Goal: Transaction & Acquisition: Purchase product/service

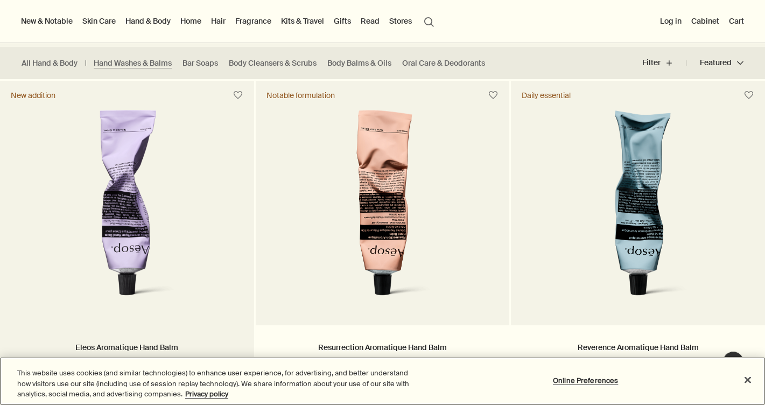
scroll to position [261, 0]
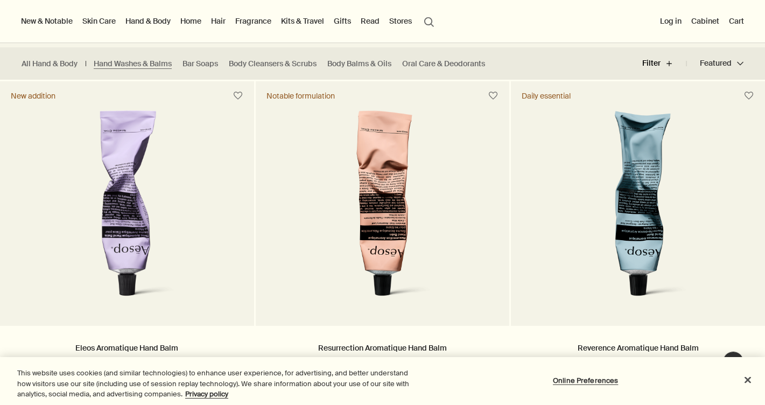
click at [669, 65] on button "Filter plus" at bounding box center [664, 64] width 44 height 26
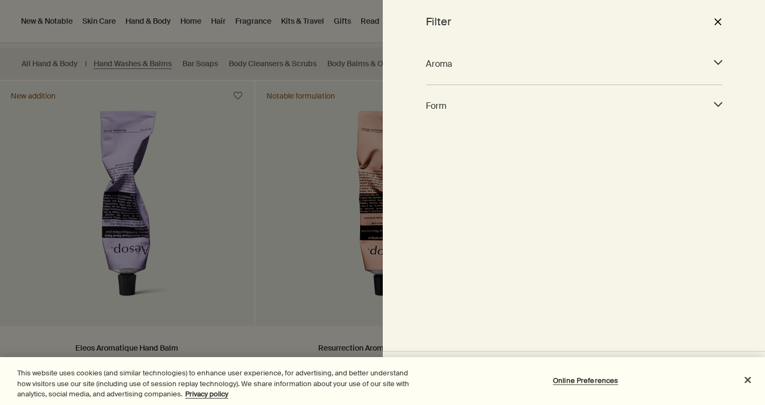
click at [441, 106] on span "Form" at bounding box center [564, 106] width 277 height 15
click at [586, 131] on input "Gel (8)" at bounding box center [583, 133] width 8 height 8
checkbox input "true"
click at [750, 380] on button "Close" at bounding box center [748, 380] width 24 height 24
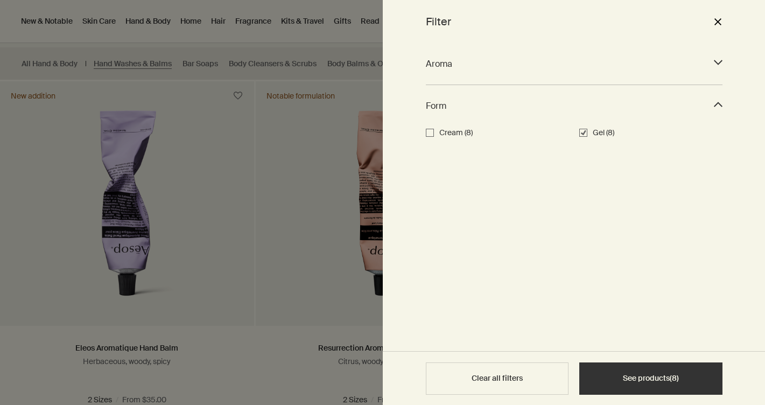
click at [682, 382] on button "See products ( 8 )" at bounding box center [650, 378] width 143 height 32
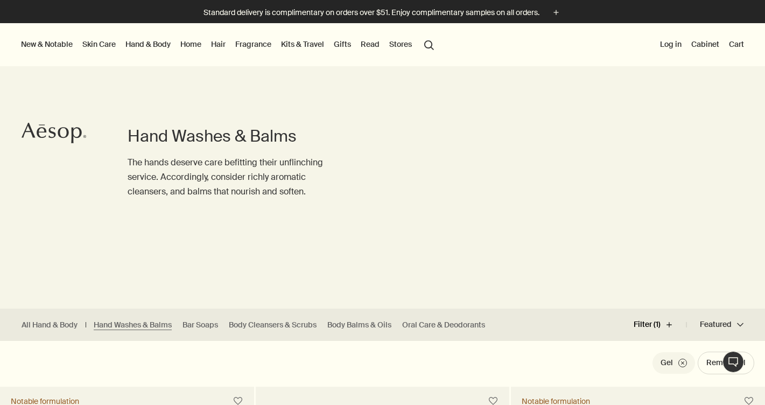
click at [667, 326] on button "Filter (1) plus" at bounding box center [660, 325] width 53 height 26
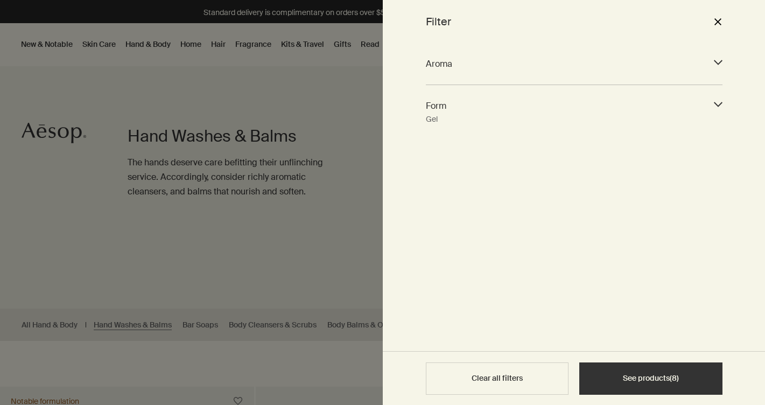
click at [535, 381] on button "Clear all filters" at bounding box center [497, 378] width 143 height 32
checkbox input "false"
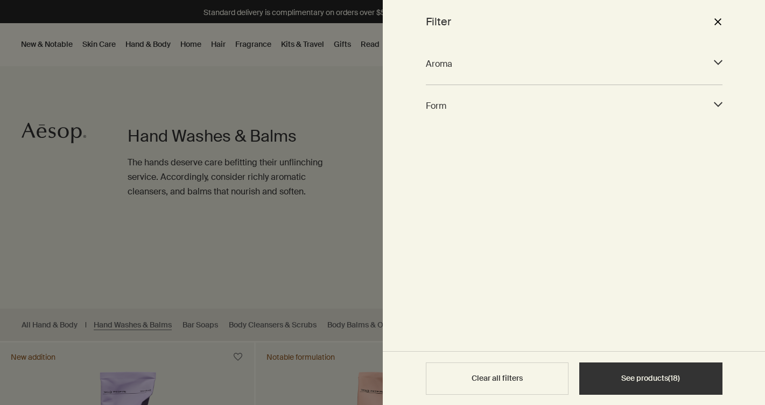
click at [669, 68] on span "Aroma" at bounding box center [564, 64] width 277 height 15
click at [430, 112] on input "Citrus (7)" at bounding box center [430, 111] width 8 height 8
checkbox input "true"
click at [675, 386] on button "See products ( 7 )" at bounding box center [650, 378] width 143 height 32
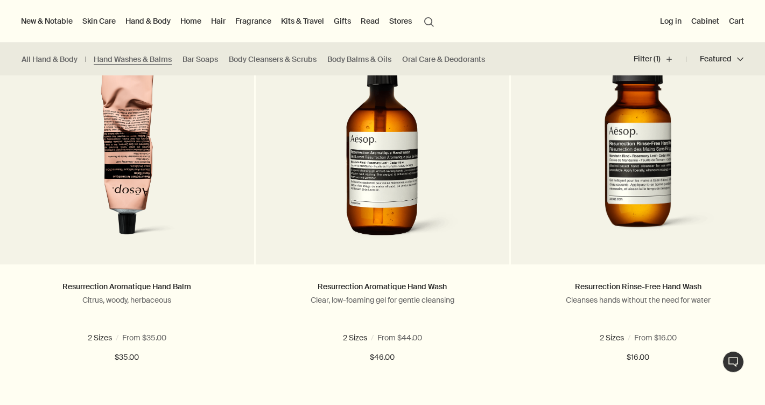
scroll to position [355, 0]
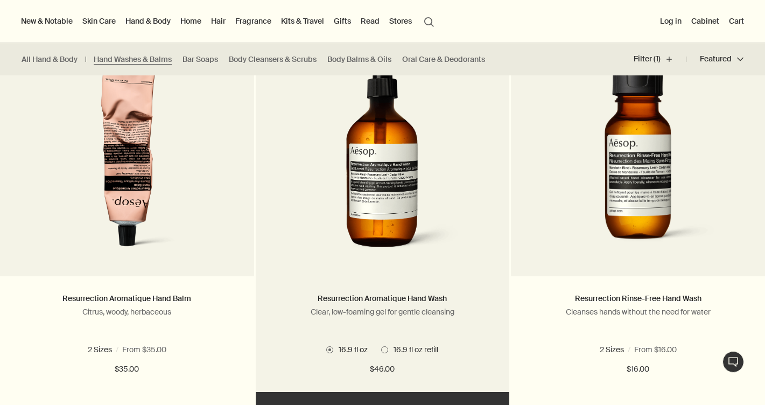
click at [376, 156] on img at bounding box center [382, 160] width 161 height 199
